Goal: Transaction & Acquisition: Purchase product/service

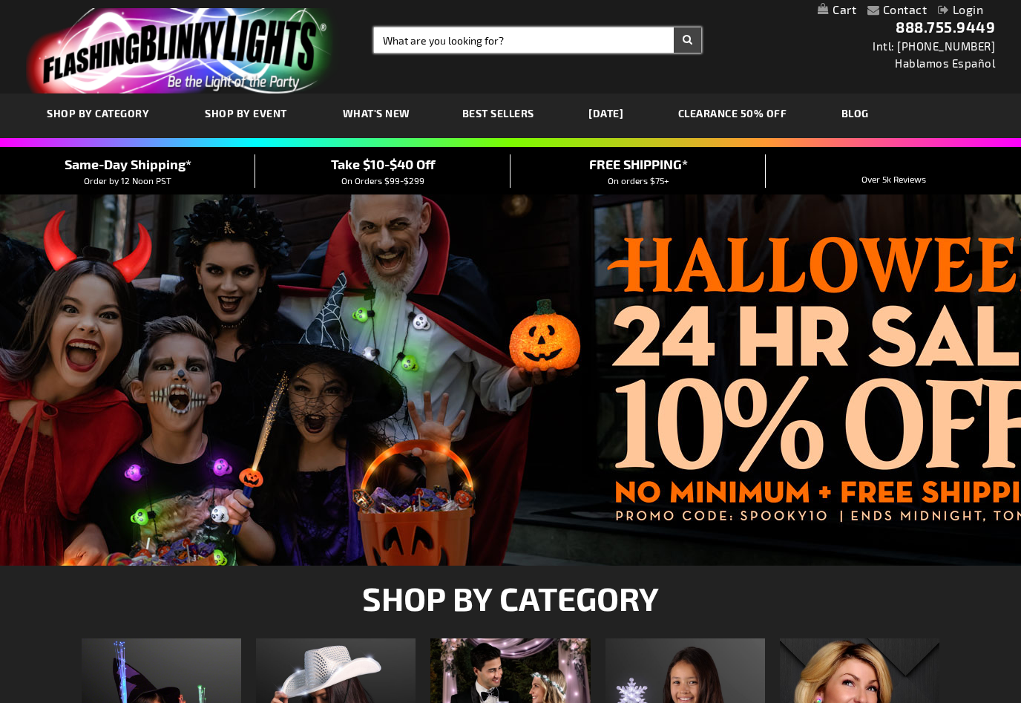
click at [568, 36] on input "Search" at bounding box center [537, 39] width 327 height 25
type input "Chr"
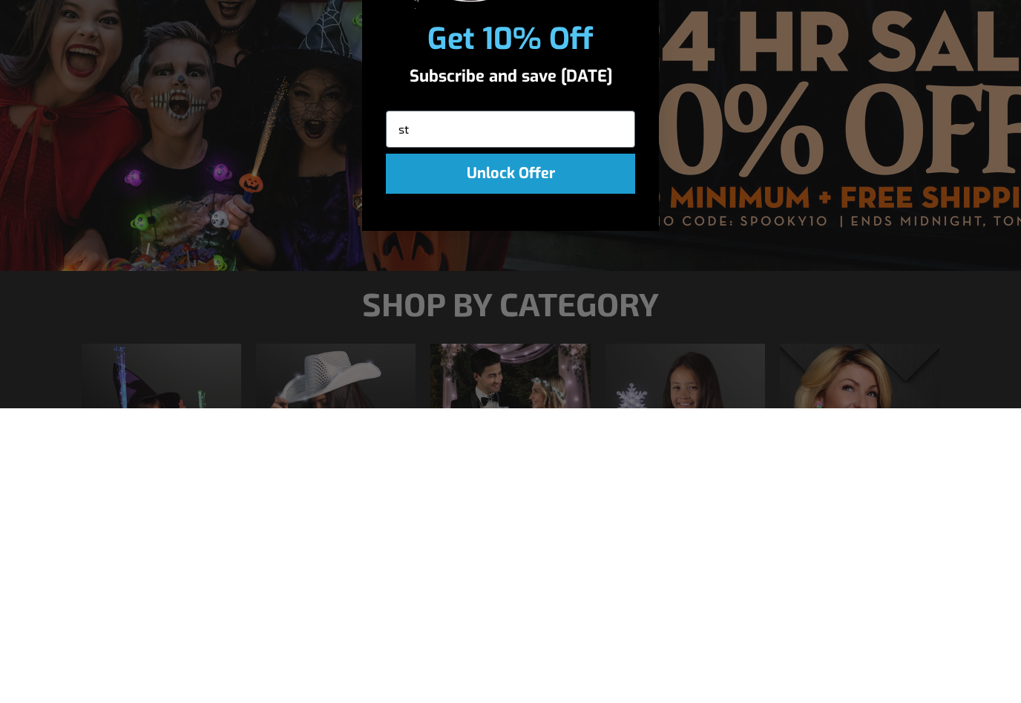
type input "s"
type input "c"
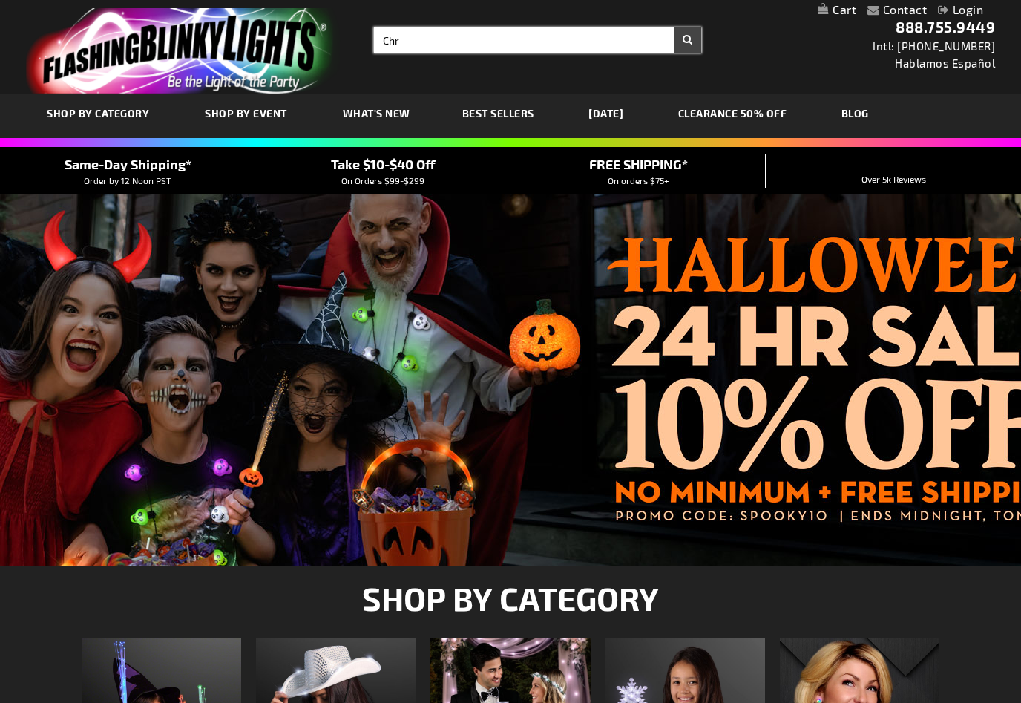
click at [443, 42] on input "Chr" at bounding box center [537, 39] width 327 height 25
type input "Christmas party"
click at [687, 40] on button "Search" at bounding box center [687, 39] width 27 height 25
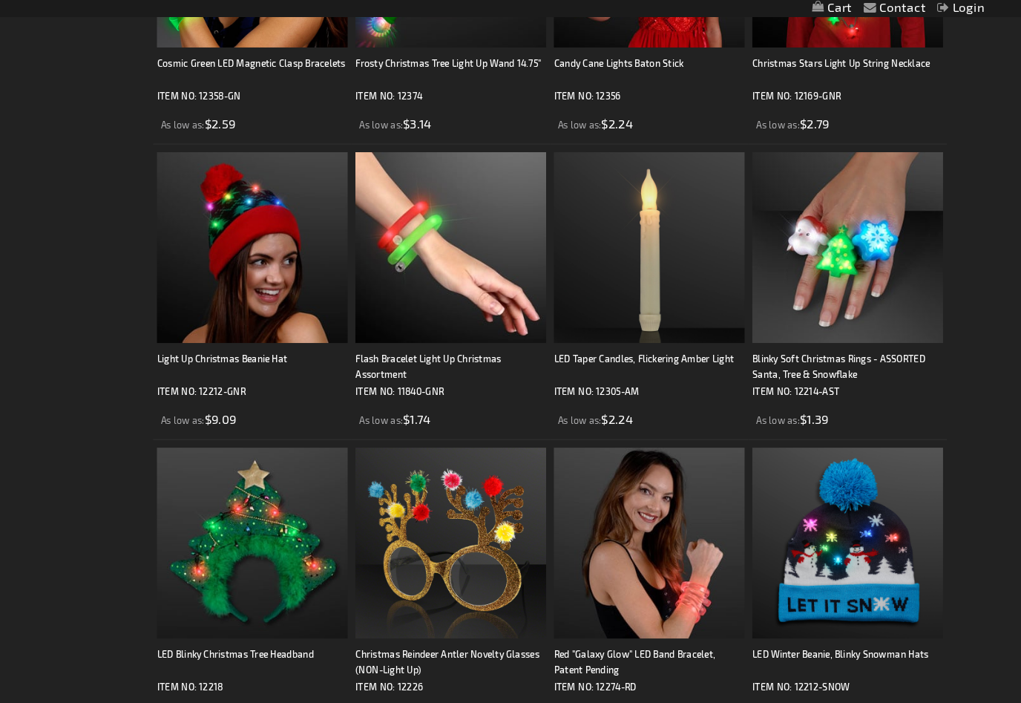
scroll to position [2481, 0]
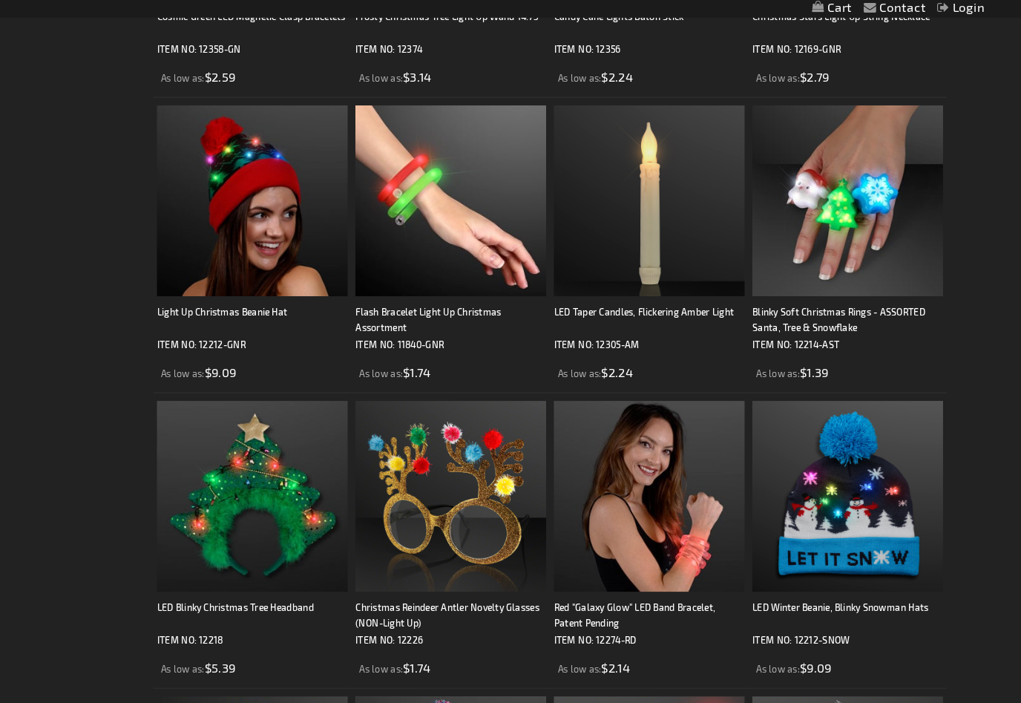
click at [970, 522] on div "Contact Compare Products Login Skip to Content My Cart My Cart Close You have n…" at bounding box center [510, 29] width 1021 height 5020
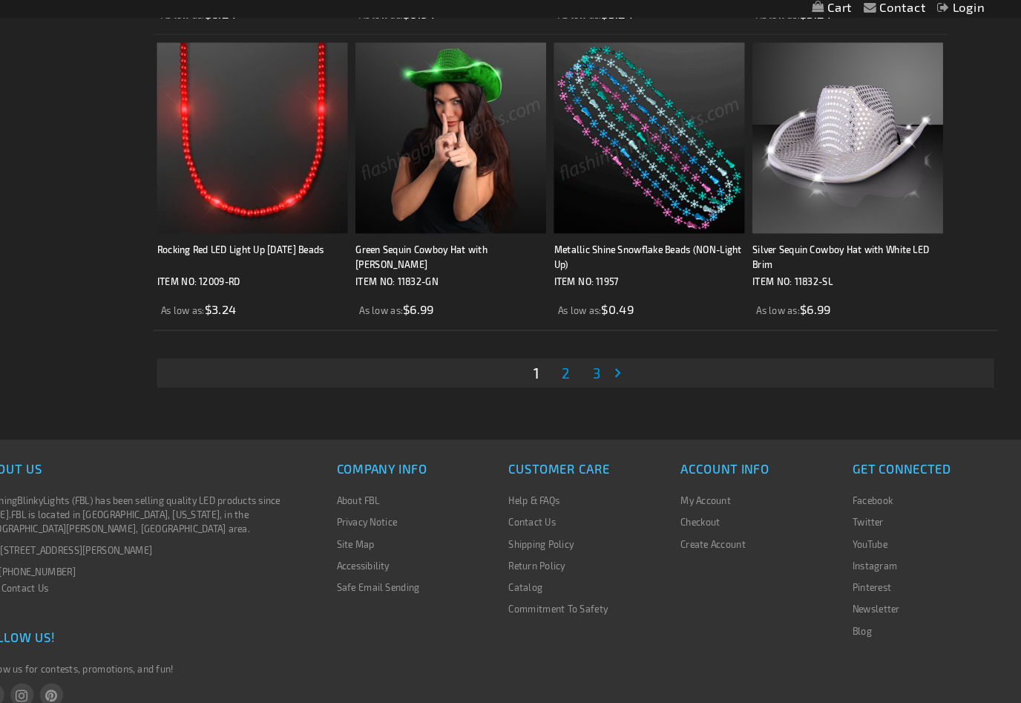
scroll to position [4317, 0]
